Goal: Check status: Check status

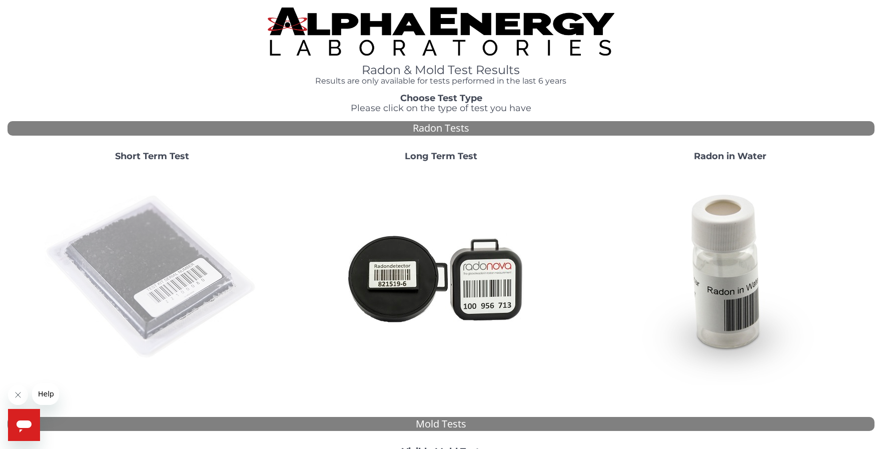
click at [147, 268] on img at bounding box center [152, 277] width 215 height 215
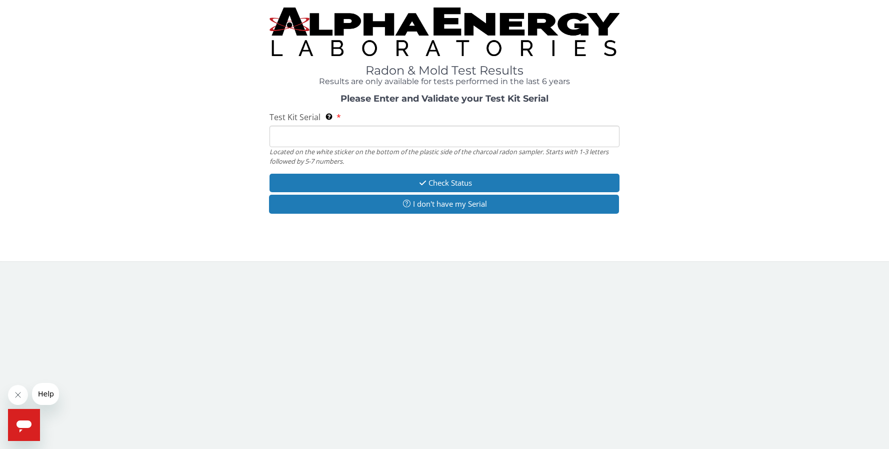
click at [391, 139] on input "Test Kit Serial Located on the white sticker on the bottom of the plastic side …" at bounding box center [445, 137] width 350 height 22
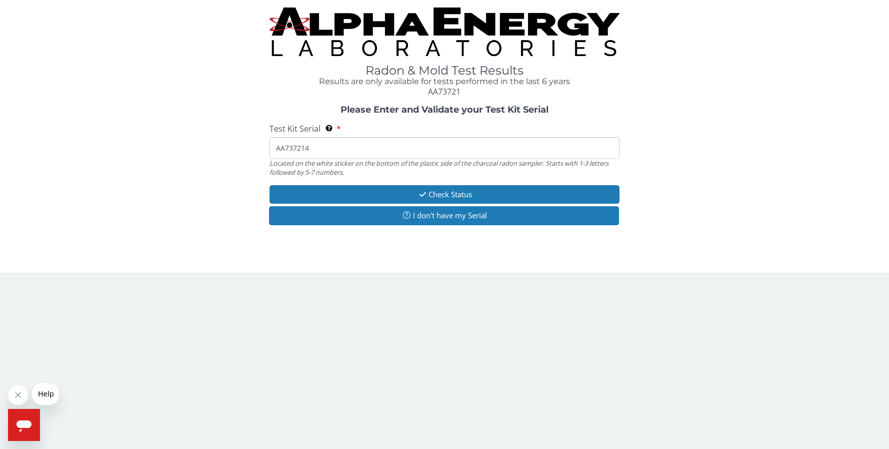
type input "AA737214"
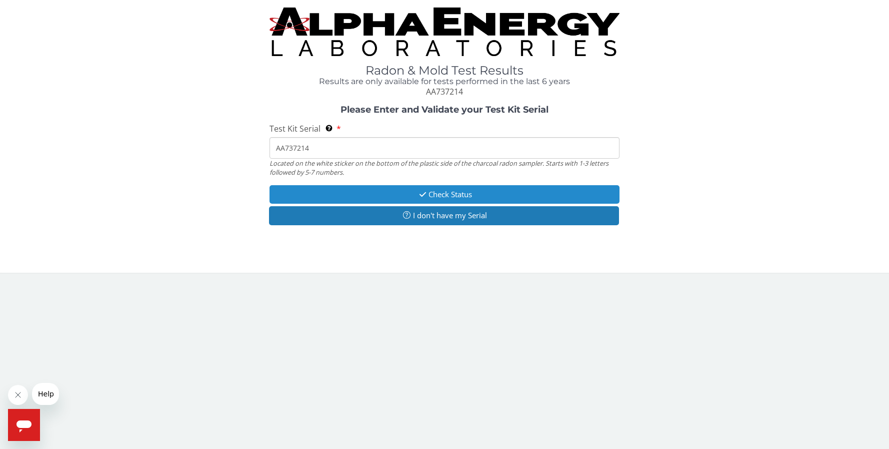
click at [487, 196] on button "Check Status" at bounding box center [445, 194] width 350 height 19
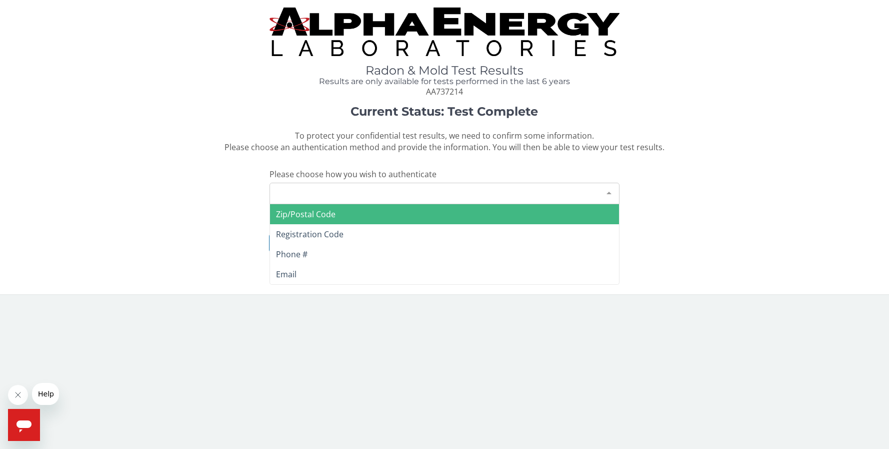
click at [526, 197] on div "Please make a selection" at bounding box center [445, 194] width 350 height 22
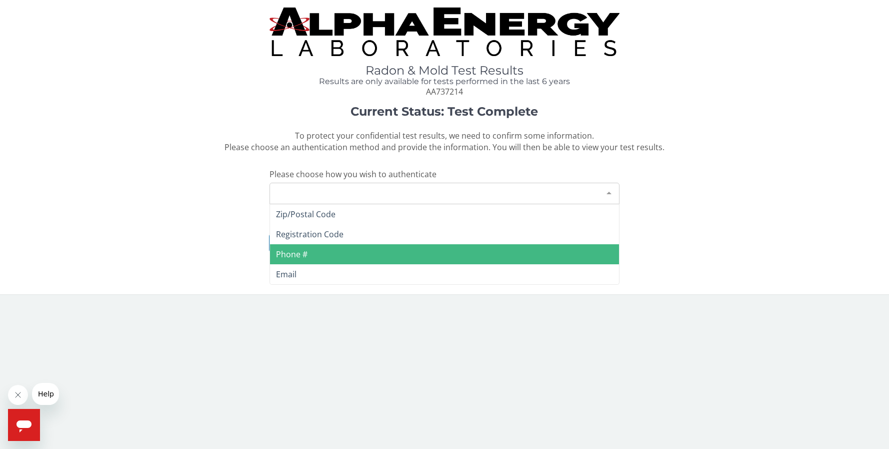
click at [328, 255] on span "Phone #" at bounding box center [444, 254] width 349 height 20
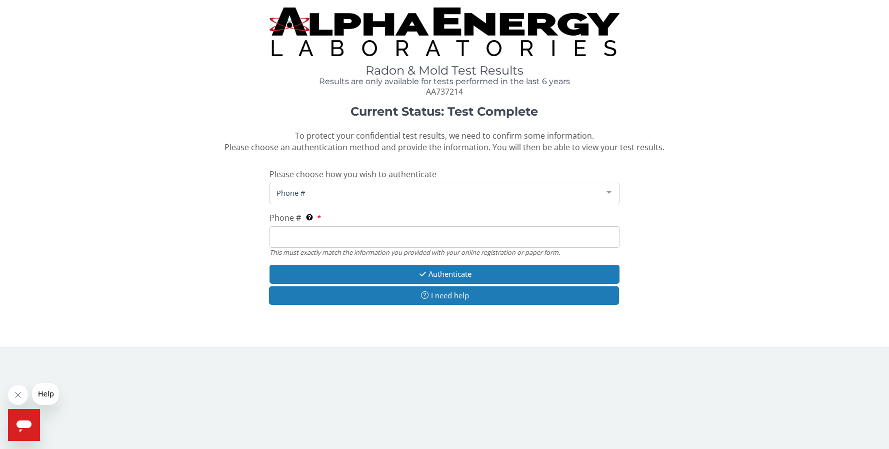
click at [352, 245] on input "Phone # This must exactly match the information you provided with your online r…" at bounding box center [445, 237] width 350 height 22
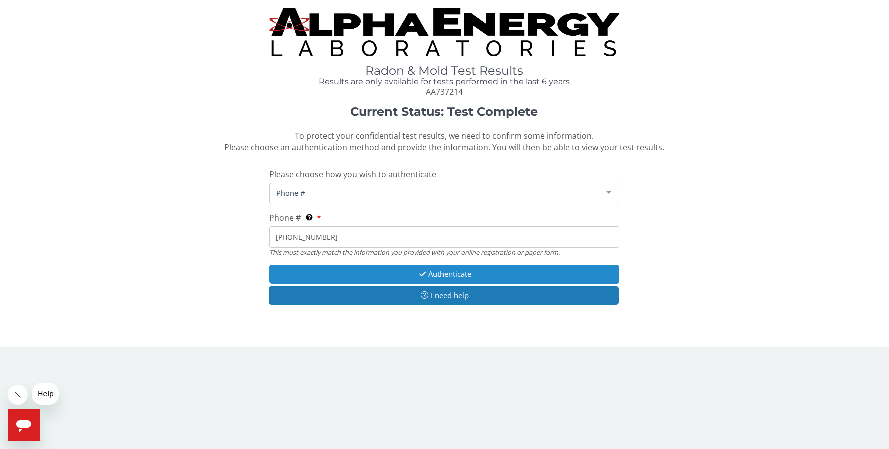
type input "[PHONE_NUMBER]"
click at [408, 271] on button "Authenticate" at bounding box center [445, 274] width 350 height 19
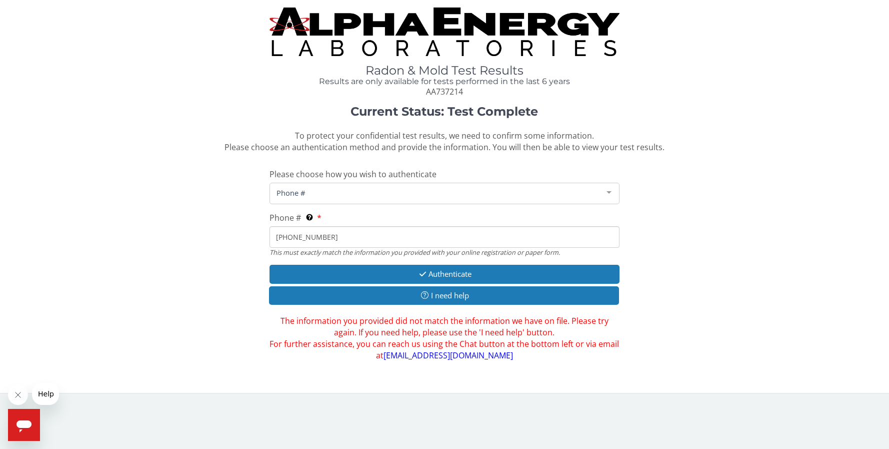
drag, startPoint x: 331, startPoint y: 238, endPoint x: 143, endPoint y: 239, distance: 187.5
click at [146, 239] on div "Current Status: Test Complete To protect your confidential test results, we nee…" at bounding box center [445, 233] width 874 height 256
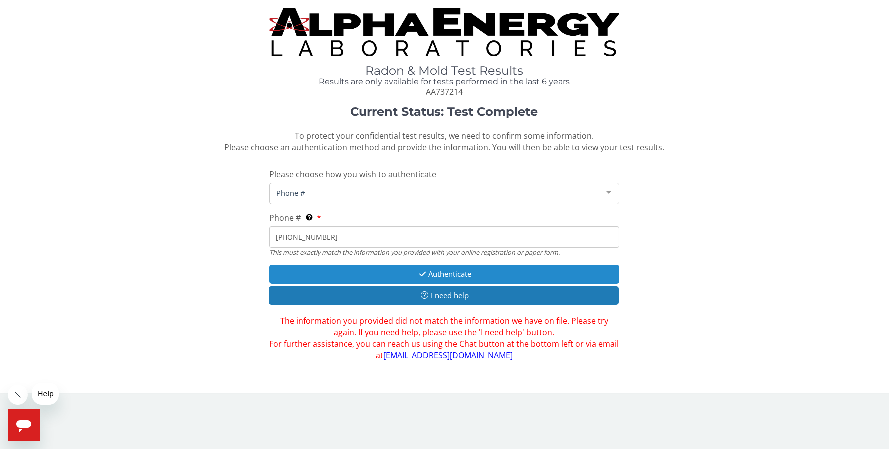
type input "[PHONE_NUMBER]"
click at [333, 270] on button "Authenticate" at bounding box center [445, 274] width 350 height 19
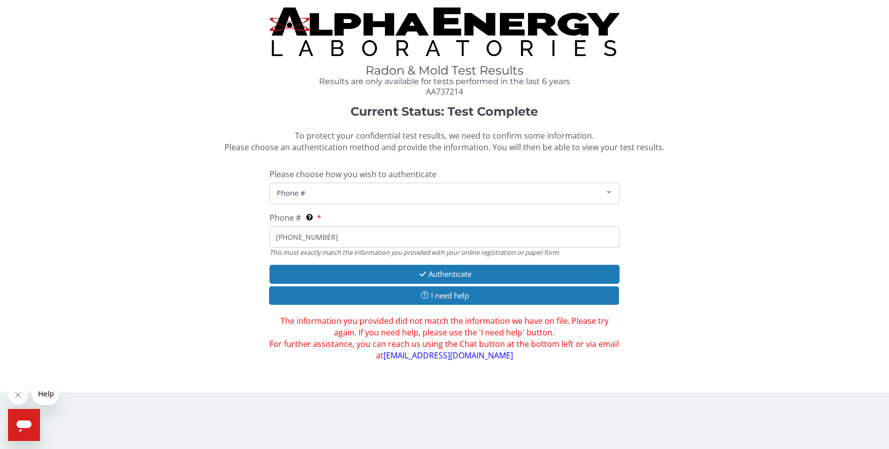
click at [343, 198] on div "Phone #" at bounding box center [445, 194] width 350 height 22
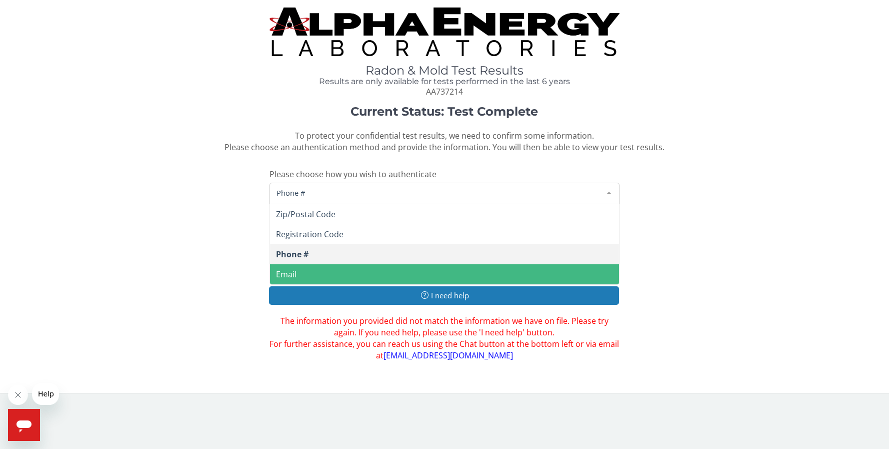
click at [303, 277] on span "Email" at bounding box center [444, 274] width 349 height 20
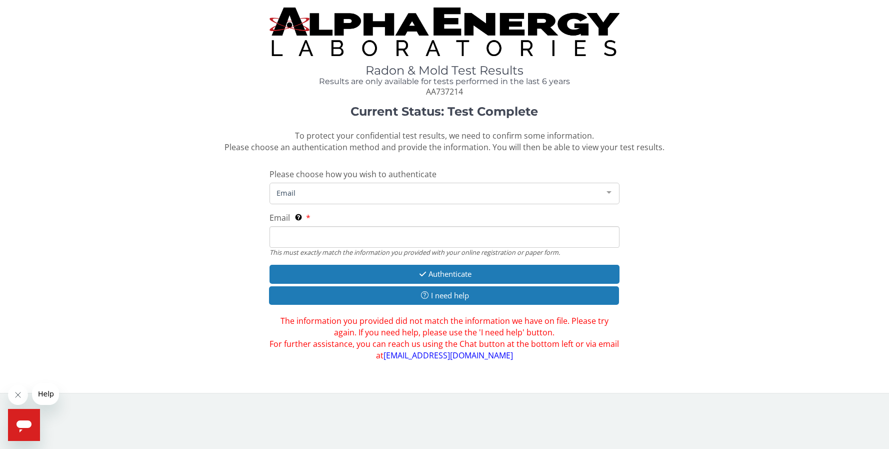
click at [323, 238] on input "Email This must exactly match the information you provided with your online reg…" at bounding box center [445, 237] width 350 height 22
paste input "[PERSON_NAME][EMAIL_ADDRESS][DOMAIN_NAME]"
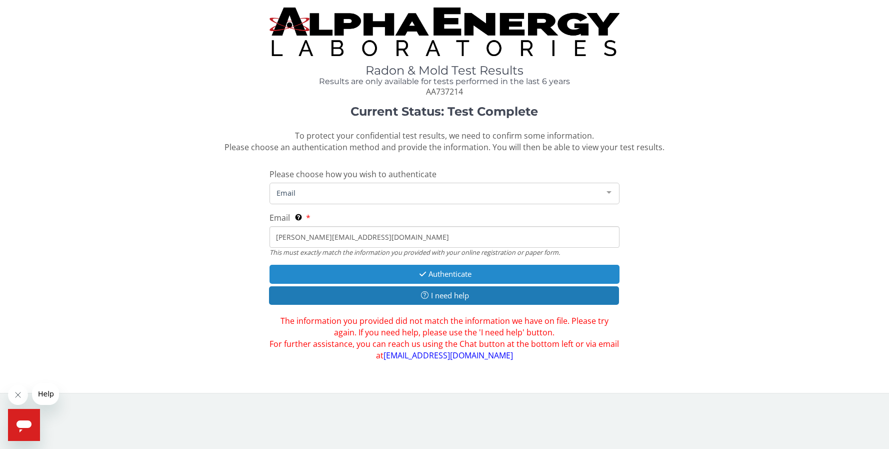
type input "[PERSON_NAME][EMAIL_ADDRESS][DOMAIN_NAME]"
click at [443, 270] on button "Authenticate" at bounding box center [445, 274] width 350 height 19
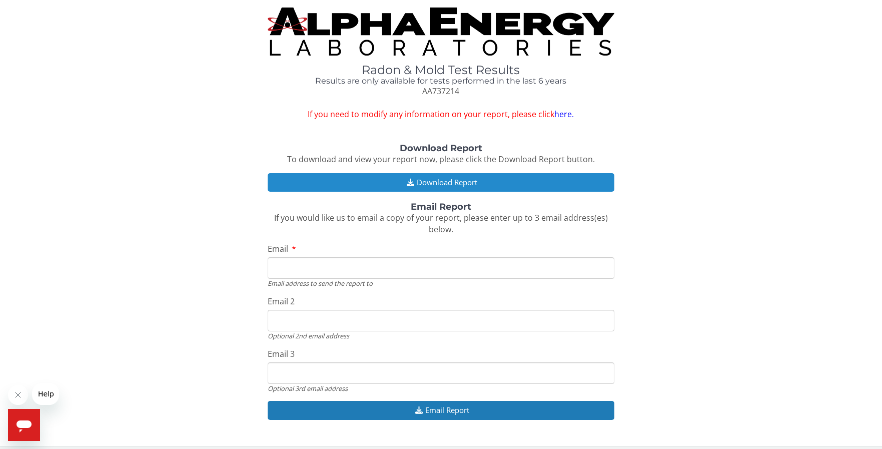
click at [415, 183] on button "Download Report" at bounding box center [441, 182] width 347 height 19
